Goal: Check status: Check status

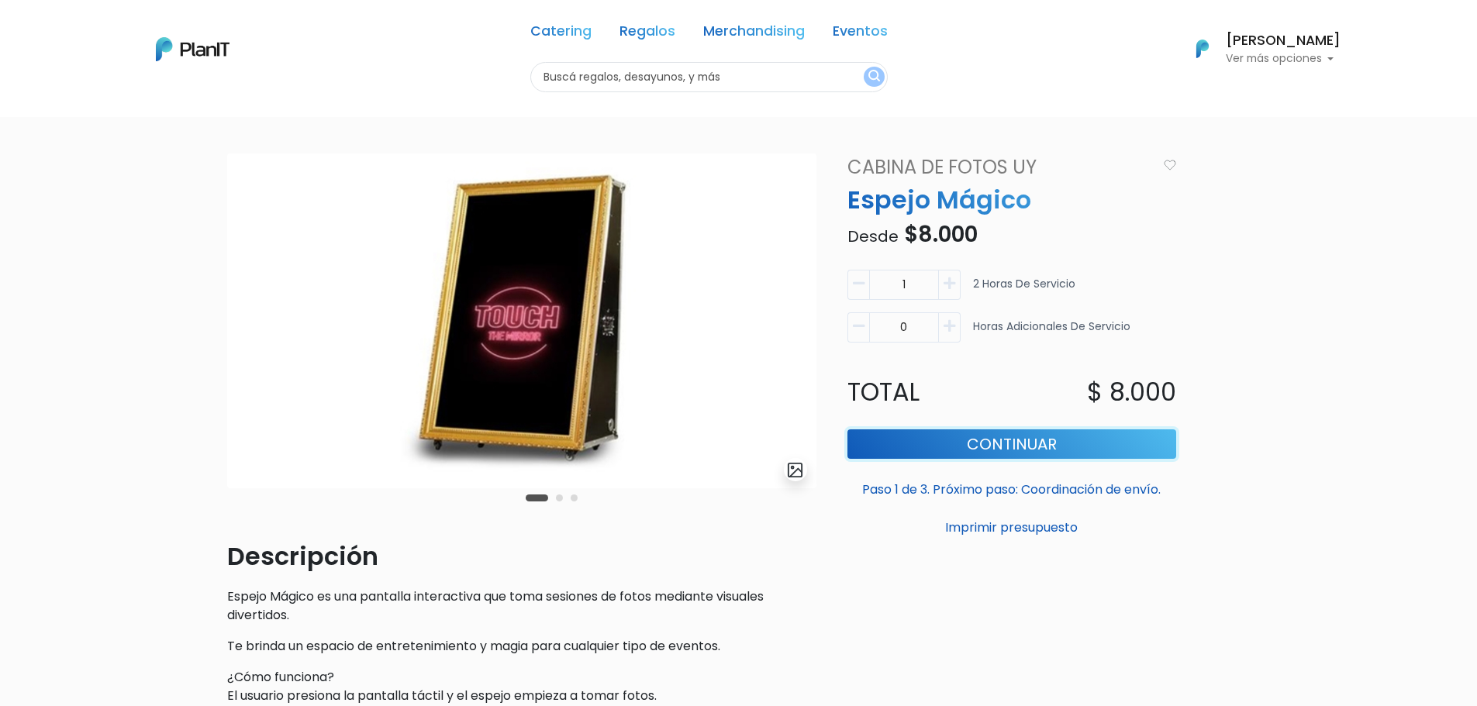
click at [901, 443] on button "Continuar" at bounding box center [1011, 444] width 329 height 29
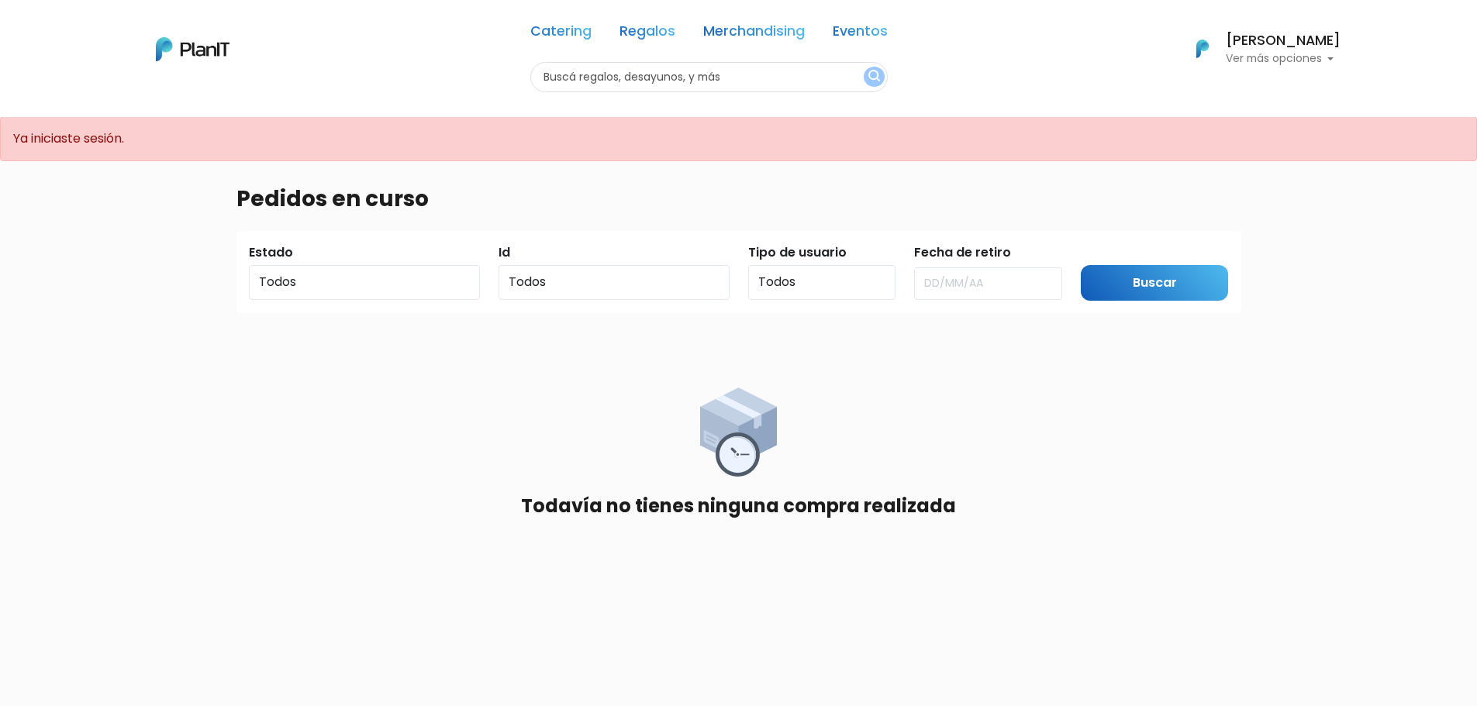
click at [1251, 45] on h6 "[PERSON_NAME]" at bounding box center [1283, 41] width 115 height 14
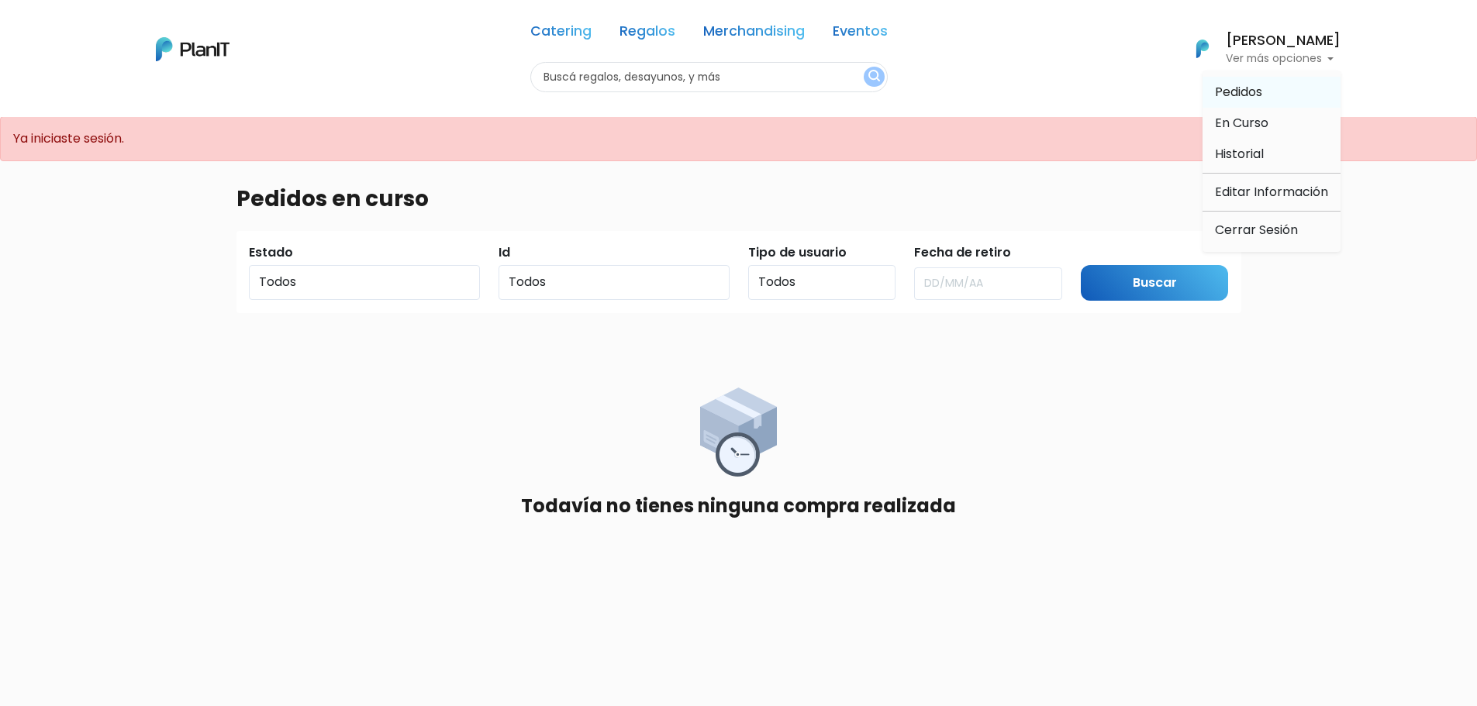
click at [1237, 88] on span "Pedidos" at bounding box center [1238, 92] width 47 height 18
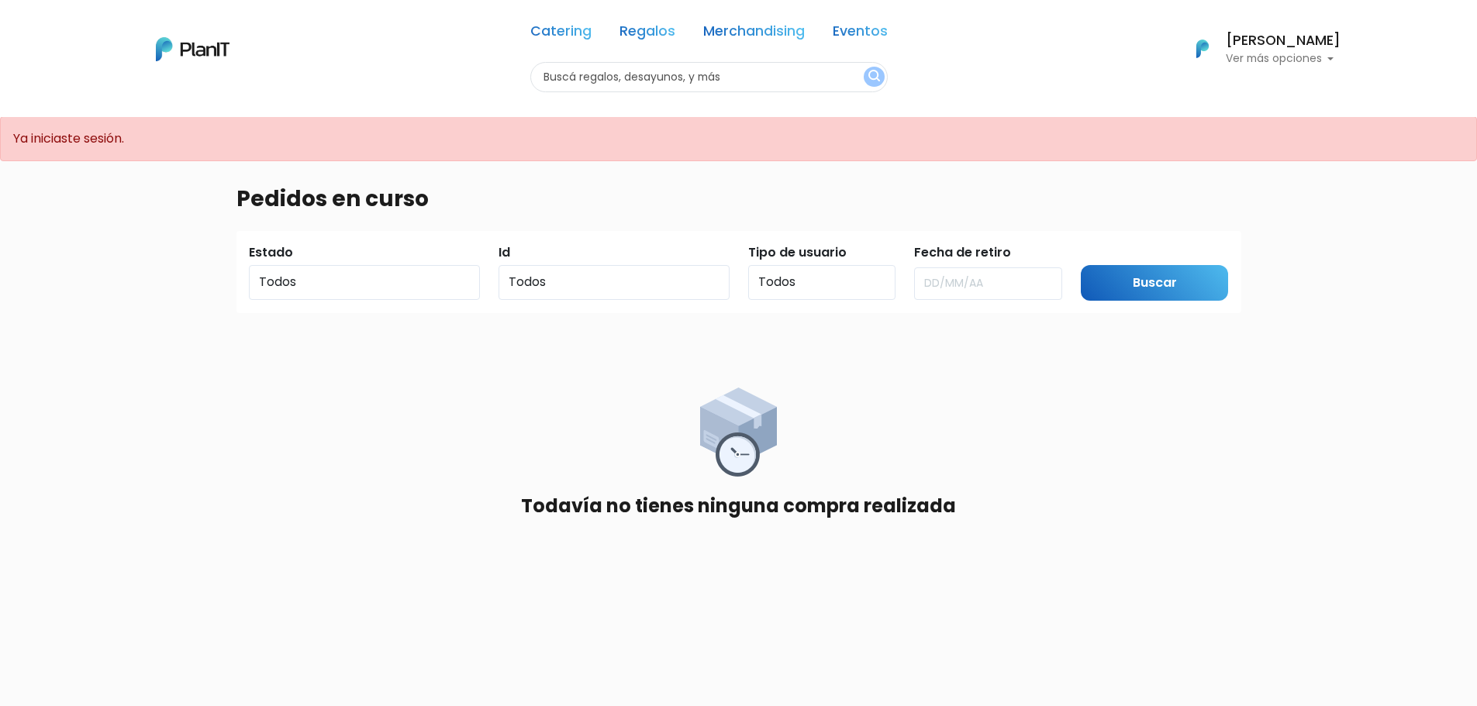
click at [1292, 48] on h6 "[PERSON_NAME]" at bounding box center [1283, 41] width 115 height 14
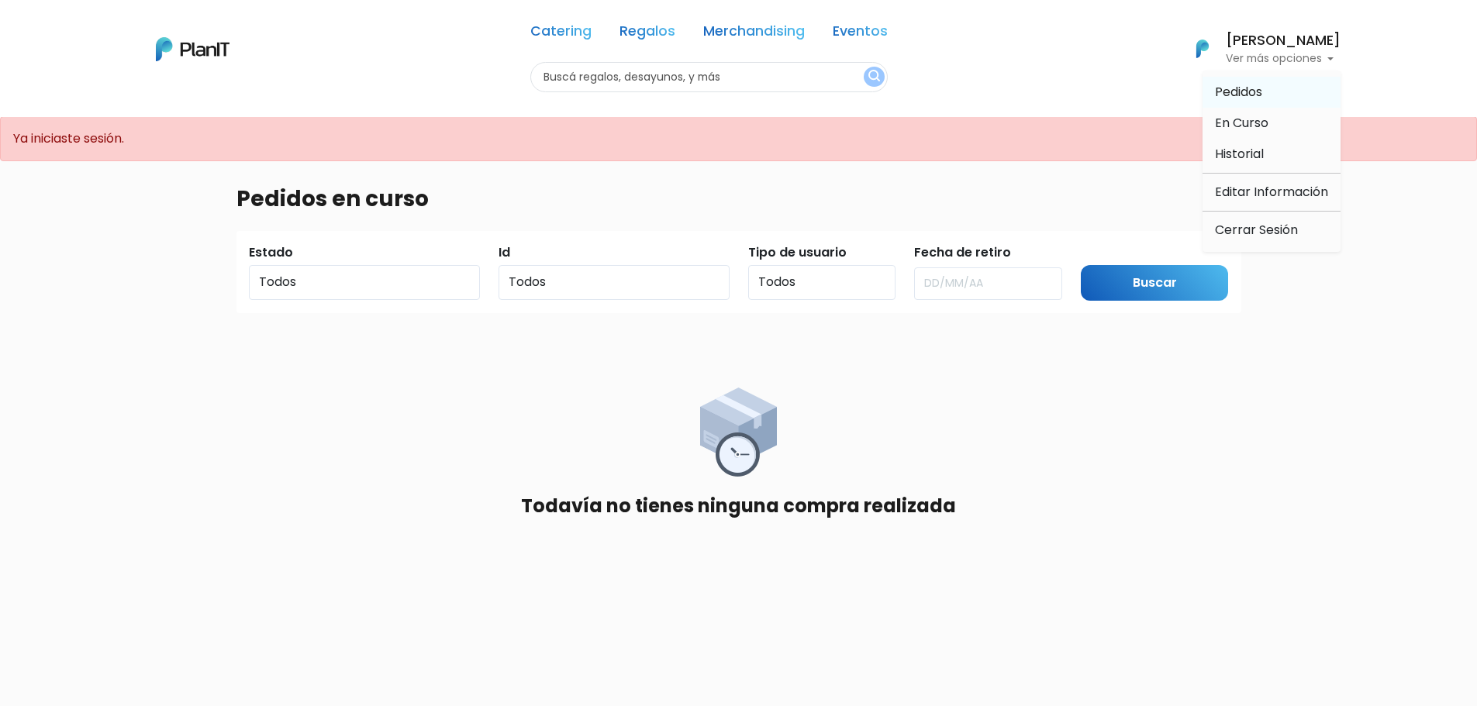
click at [1237, 94] on span "Pedidos" at bounding box center [1238, 92] width 47 height 18
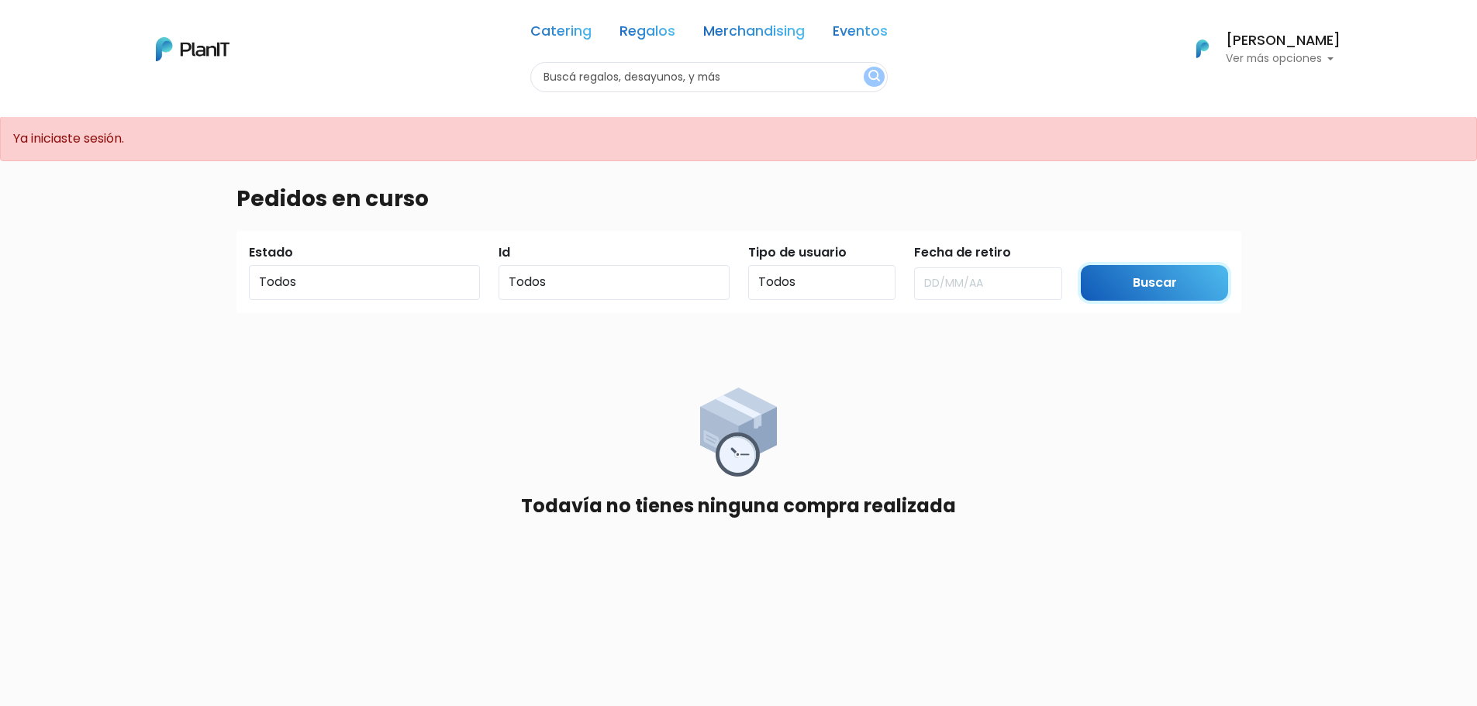
click at [1130, 299] on input "Buscar" at bounding box center [1155, 283] width 148 height 36
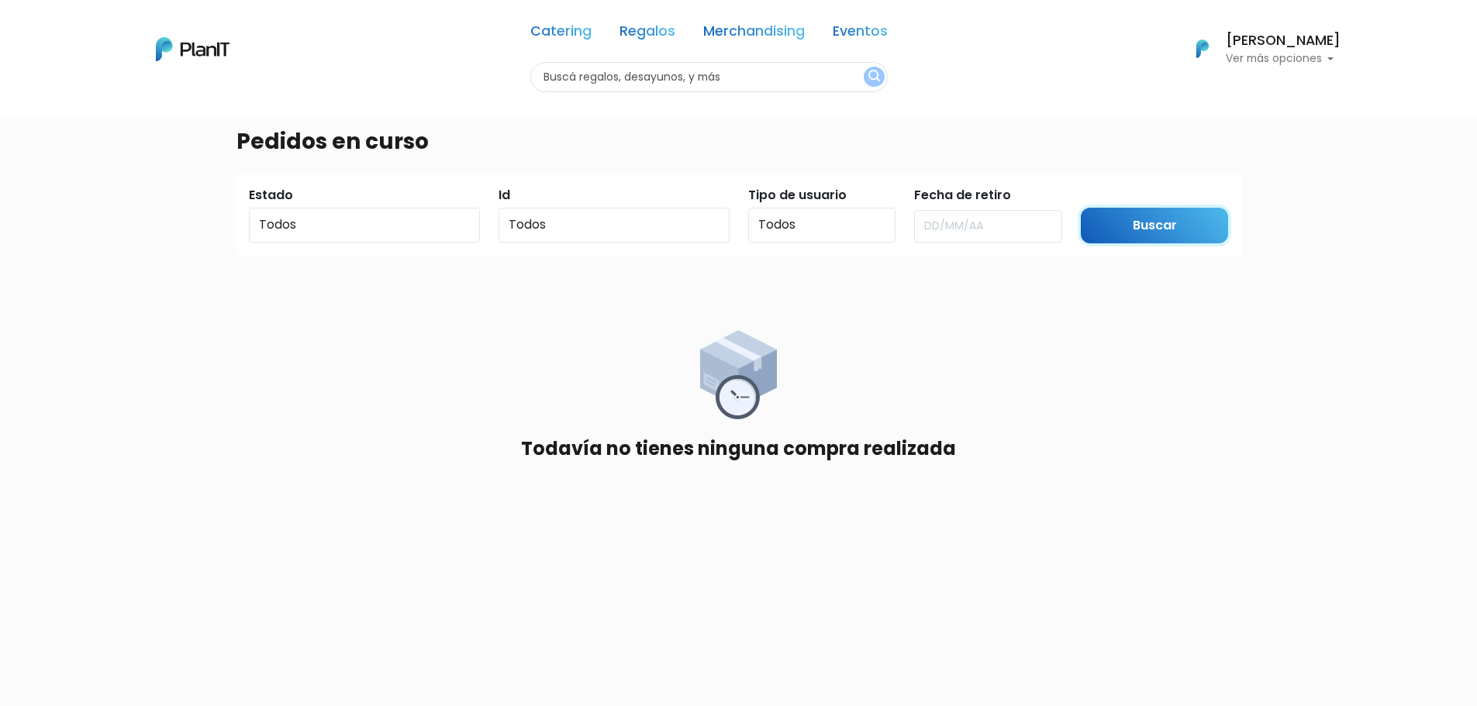
click at [1127, 228] on input "Buscar" at bounding box center [1155, 226] width 148 height 36
